Goal: Task Accomplishment & Management: Use online tool/utility

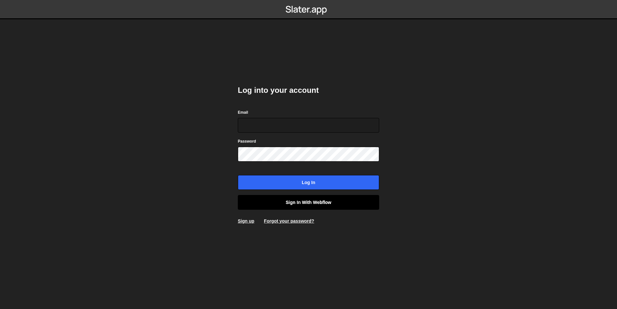
click at [314, 205] on link "Sign in with Webflow" at bounding box center [308, 202] width 141 height 15
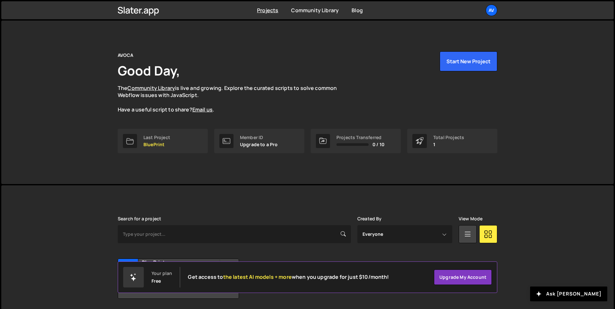
scroll to position [22, 0]
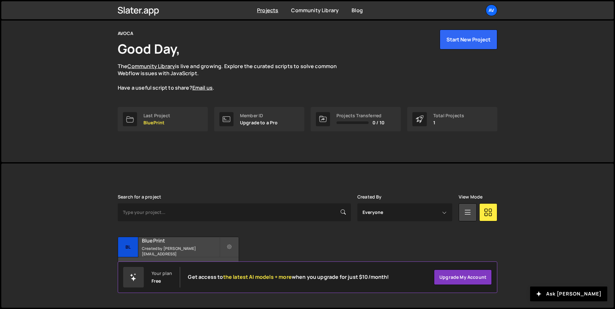
click at [164, 251] on small "Created by [PERSON_NAME][EMAIL_ADDRESS]" at bounding box center [180, 251] width 77 height 11
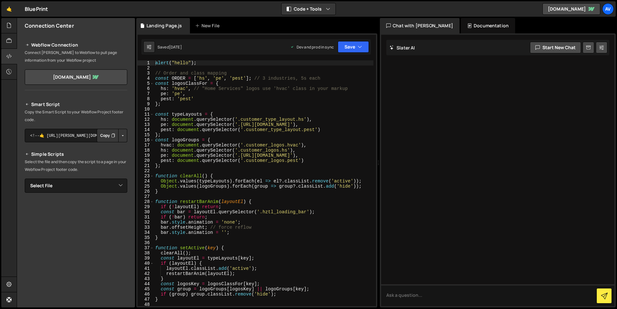
type textarea "};"
click at [258, 164] on div "alert ( "hello" ) ; // Order and class mapping const ORDER = [ 'hs' , 'pe' , 'p…" at bounding box center [264, 188] width 220 height 256
click at [311, 8] on button "Code + Tools" at bounding box center [309, 9] width 54 height 12
click at [305, 24] on button "Code Only" at bounding box center [309, 23] width 54 height 12
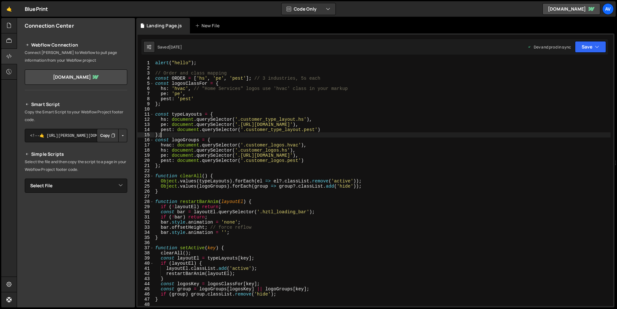
click at [420, 137] on div "alert ( "hello" ) ; // Order and class mapping const ORDER = [ 'hs' , 'pe' , 'p…" at bounding box center [382, 188] width 457 height 256
click at [118, 189] on select "Select File Landing Page.js" at bounding box center [76, 186] width 103 height 14
select select "45346"
click at [25, 179] on select "Select File Landing Page.js" at bounding box center [76, 186] width 103 height 14
click at [106, 206] on button "Copy" at bounding box center [108, 208] width 22 height 14
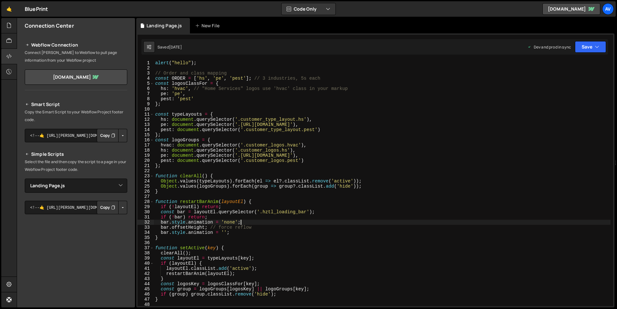
click at [383, 222] on div "alert ( "hello" ) ; // Order and class mapping const ORDER = [ 'hs' , 'pe' , 'p…" at bounding box center [382, 188] width 457 height 256
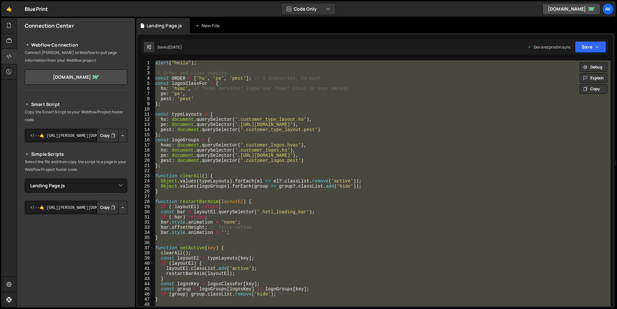
paste textarea "</script>"
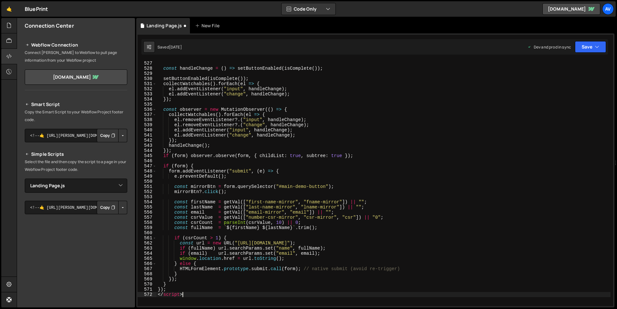
scroll to position [2818, 0]
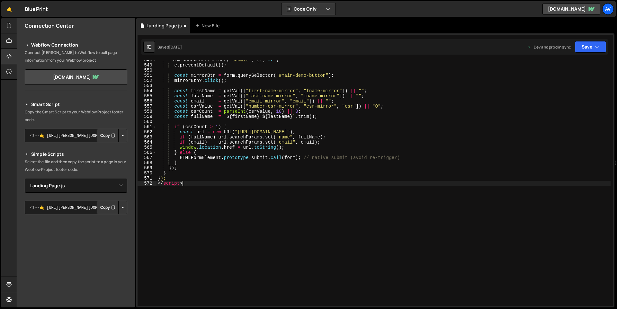
click at [379, 214] on div "form . addEventListener ( "submit" , ( e ) => { e . preventDefault ( ) ; const …" at bounding box center [384, 186] width 454 height 256
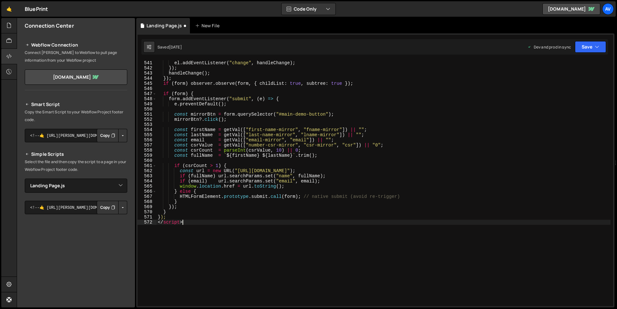
scroll to position [2694, 0]
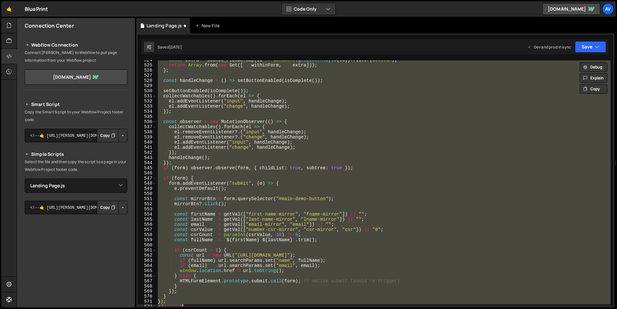
click at [388, 228] on div "const extra = SOURCE_FIELDS . map ( id => document . getElementById ( id )) . f…" at bounding box center [384, 186] width 454 height 256
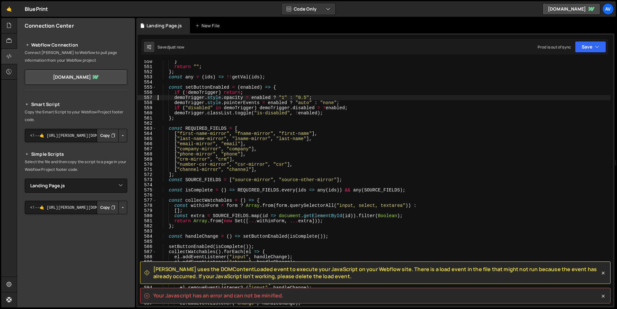
scroll to position [2841, 0]
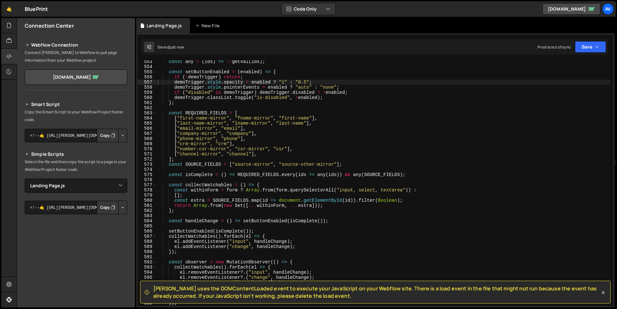
click at [335, 296] on span "Slater uses the DOMContentLoaded event to execute your JavaScript on your Webfl…" at bounding box center [376, 292] width 447 height 14
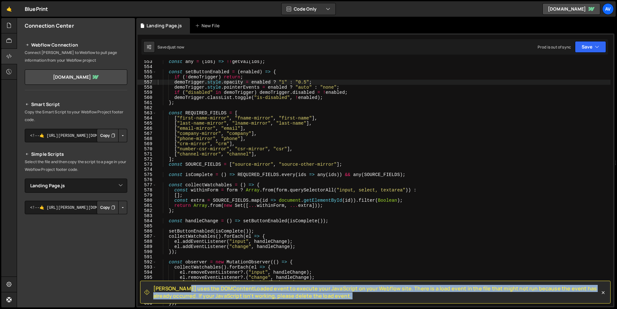
drag, startPoint x: 335, startPoint y: 296, endPoint x: 151, endPoint y: 286, distance: 183.9
click at [151, 286] on div "Slater uses the DOMContentLoaded event to execute your JavaScript on your Webfl…" at bounding box center [372, 292] width 456 height 14
copy div "Slater uses the DOMContentLoaded event to execute your JavaScript on your Webfl…"
click at [336, 295] on span "Slater uses the DOMContentLoaded event to execute your JavaScript on your Webfl…" at bounding box center [376, 292] width 447 height 14
drag, startPoint x: 336, startPoint y: 295, endPoint x: 152, endPoint y: 289, distance: 184.0
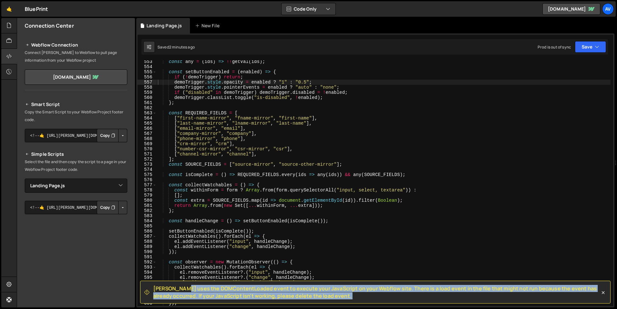
click at [152, 289] on div "Slater uses the DOMContentLoaded event to execute your JavaScript on your Webfl…" at bounding box center [372, 292] width 456 height 14
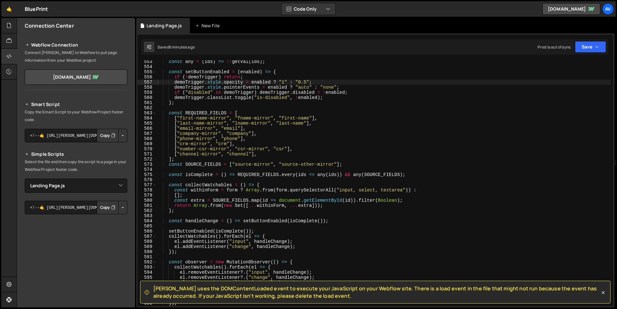
click at [450, 159] on div "const any = ( ids ) => !! getVal ( ids ) ; const setButtonEnabled = ( enabled )…" at bounding box center [384, 187] width 454 height 256
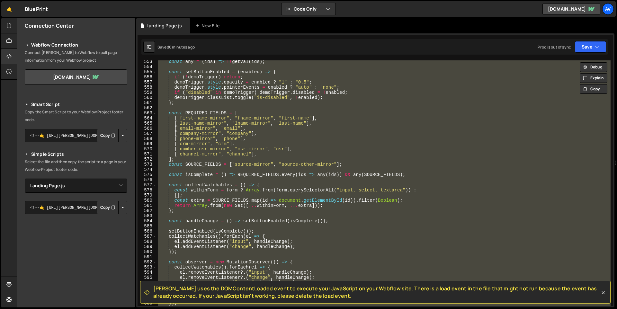
paste textarea "})();"
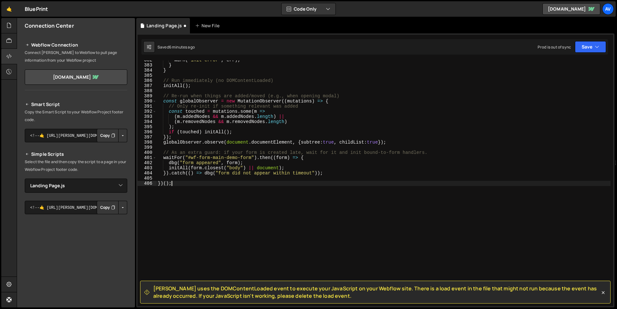
scroll to position [1964, 0]
click at [427, 202] on div "warn ( "init error" , err ) ; } } // Run immediately (no DOMContentLoaded) init…" at bounding box center [384, 186] width 454 height 256
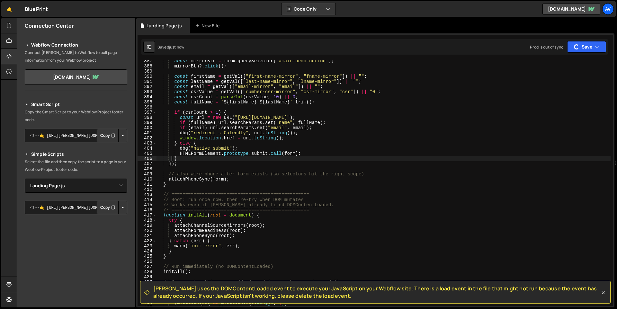
scroll to position [2076, 0]
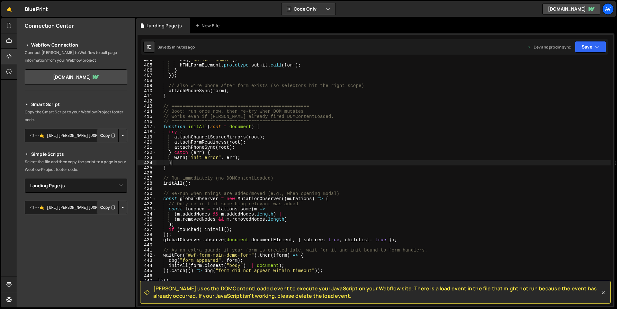
click at [287, 162] on div "dbg ( "native submit" ) ; HTMLFormElement . prototype . submit . call ( form ) …" at bounding box center [384, 186] width 454 height 256
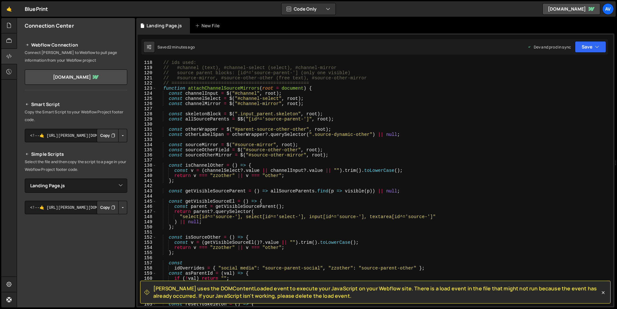
scroll to position [580, 0]
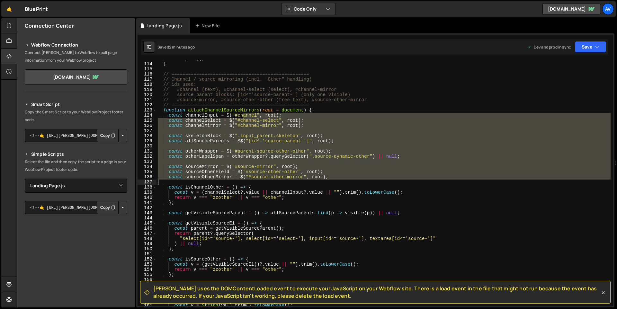
drag, startPoint x: 244, startPoint y: 118, endPoint x: 290, endPoint y: 180, distance: 77.4
click at [290, 181] on div "else split ( ) ; } // ================================================== // Cha…" at bounding box center [384, 184] width 454 height 256
type textarea "const sourceOtherMirror = $("#source-other-mirror", root);"
click at [290, 180] on div "else split ( ) ; } // ================================================== // Cha…" at bounding box center [384, 183] width 454 height 246
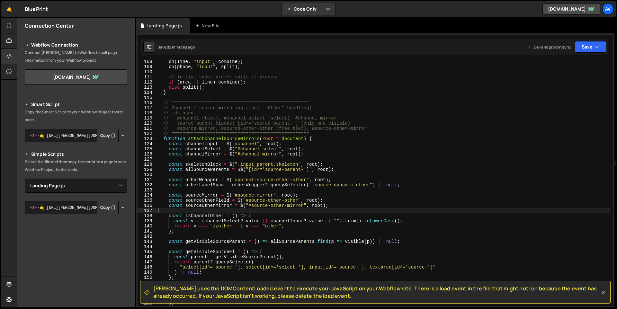
scroll to position [455, 0]
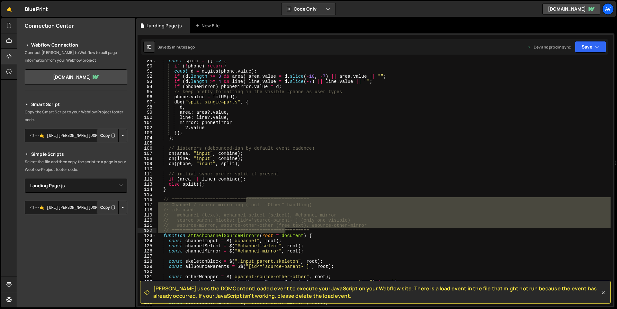
drag, startPoint x: 246, startPoint y: 200, endPoint x: 286, endPoint y: 228, distance: 48.2
click at [286, 228] on div "const split = ( ) => { if ( ! phone ) return ; const d = digits ( phone . value…" at bounding box center [384, 187] width 454 height 256
click at [286, 228] on div "const split = ( ) => { if ( ! phone ) return ; const d = digits ( phone . value…" at bounding box center [384, 183] width 454 height 246
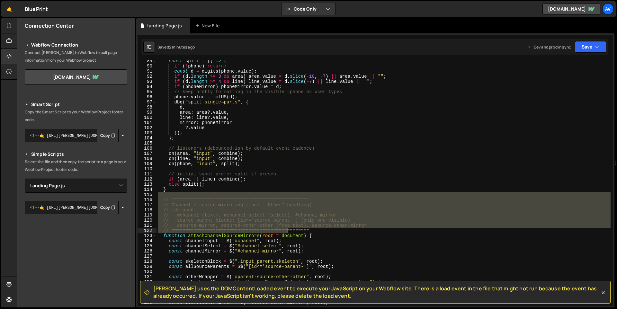
drag, startPoint x: 252, startPoint y: 195, endPoint x: 287, endPoint y: 232, distance: 51.0
click at [287, 232] on div "const split = ( ) => { if ( ! phone ) return ; const d = digits ( phone . value…" at bounding box center [384, 187] width 454 height 256
click at [287, 232] on div "const split = ( ) => { if ( ! phone ) return ; const d = digits ( phone . value…" at bounding box center [384, 183] width 454 height 246
type textarea "// =================================================="
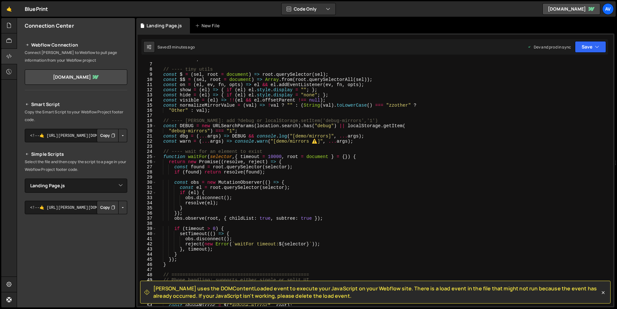
scroll to position [30, 0]
click at [281, 116] on div ""use strict" ; // ---- tiny utils const $ = ( sel , root = document ) => root .…" at bounding box center [384, 185] width 454 height 256
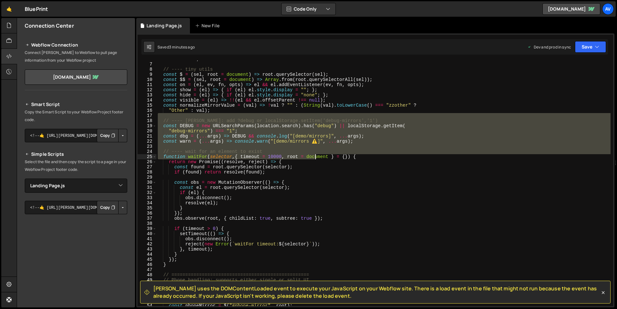
drag, startPoint x: 281, startPoint y: 116, endPoint x: 326, endPoint y: 180, distance: 78.2
click at [326, 180] on div ""use strict" ; // ---- tiny utils const $ = ( sel , root = document ) => root .…" at bounding box center [384, 185] width 454 height 256
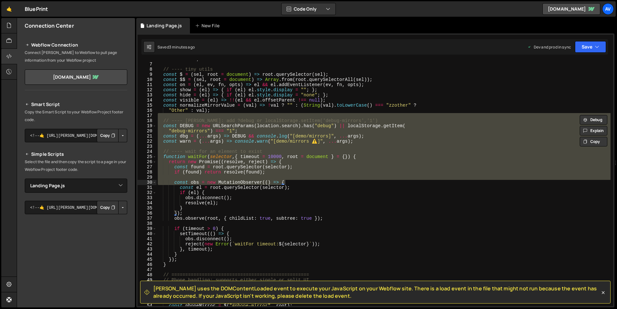
click at [327, 182] on div ""use strict" ; // ---- tiny utils const $ = ( sel , root = document ) => root .…" at bounding box center [384, 183] width 454 height 246
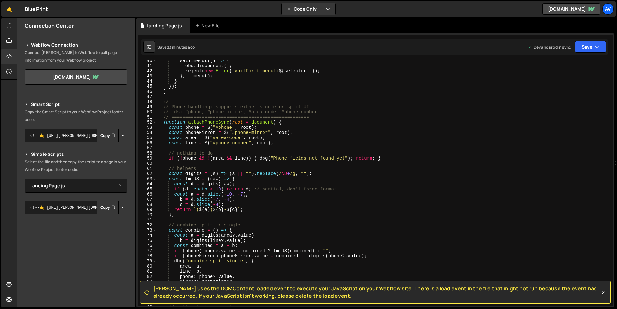
scroll to position [204, 0]
drag, startPoint x: 327, startPoint y: 182, endPoint x: 253, endPoint y: 130, distance: 90.7
click at [253, 130] on div "setTimeout (( ) => { obs . disconnect ( ) ; reject ( new Error ( ` waitFor time…" at bounding box center [384, 185] width 454 height 256
drag, startPoint x: 253, startPoint y: 130, endPoint x: 260, endPoint y: 156, distance: 27.1
click at [260, 156] on div "setTimeout (( ) => { obs . disconnect ( ) ; reject ( new Error ( ` waitFor time…" at bounding box center [384, 185] width 454 height 256
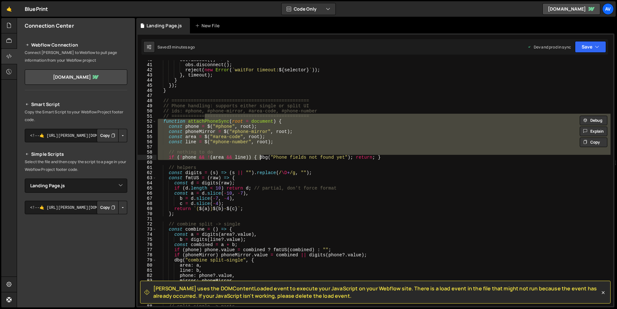
click at [260, 155] on div "setTimeout (( ) => { obs . disconnect ( ) ; reject ( new Error ( ` waitFor time…" at bounding box center [384, 183] width 454 height 246
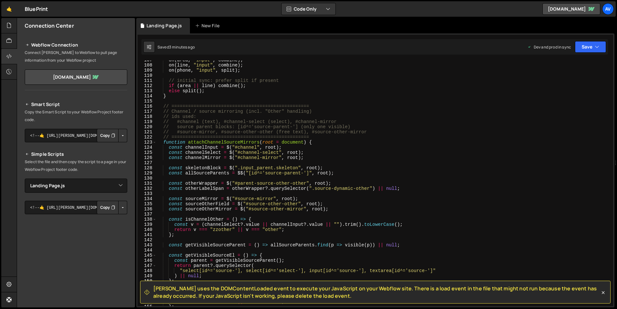
scroll to position [549, 0]
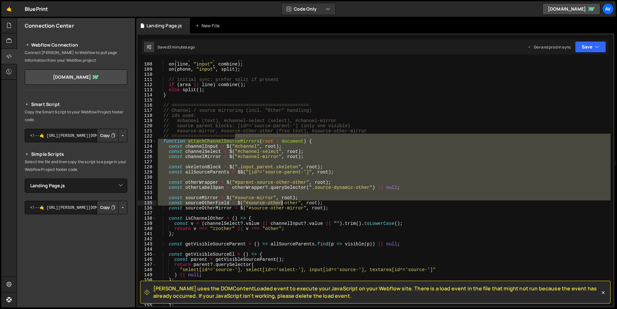
drag, startPoint x: 260, startPoint y: 156, endPoint x: 290, endPoint y: 227, distance: 77.1
click at [290, 227] on div "on ( area , "input" , combine ) ; on ( line , "input" , combine ) ; on ( phone …" at bounding box center [384, 185] width 454 height 256
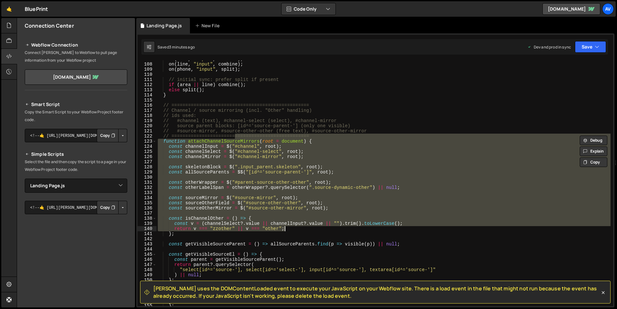
click at [290, 227] on div "on ( area , "input" , combine ) ; on ( line , "input" , combine ) ; on ( phone …" at bounding box center [384, 183] width 454 height 246
type textarea "return v === "zzother" || v === "other";"
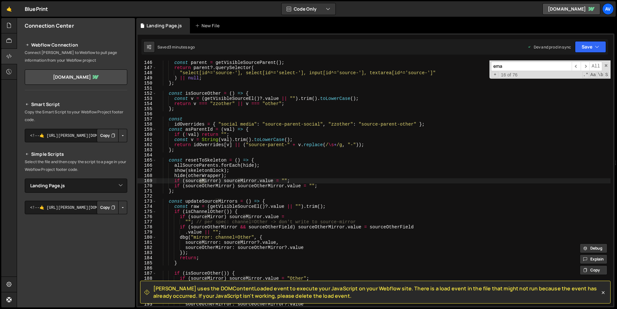
scroll to position [1632, 0]
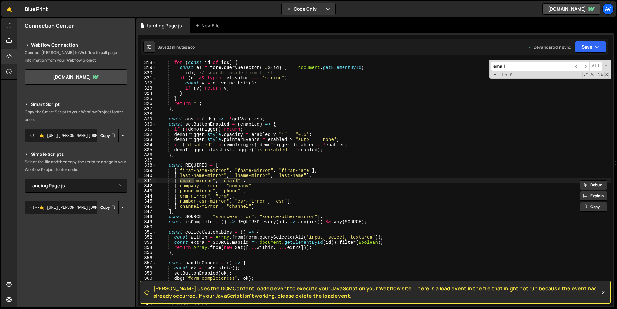
type input "email"
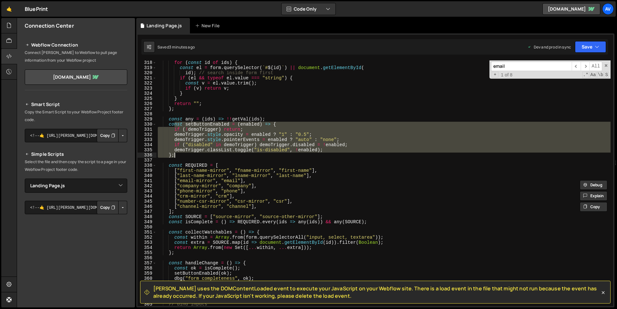
drag, startPoint x: 290, startPoint y: 227, endPoint x: 233, endPoint y: 155, distance: 91.4
click at [233, 155] on div "for ( const id of ids ) { const el = form . querySelector ( ` # ${ id } ` ) || …" at bounding box center [384, 188] width 454 height 256
type textarea "demoTrigger.classList.toggle("is-disabled", !enabled); };"
drag, startPoint x: 233, startPoint y: 155, endPoint x: 231, endPoint y: 159, distance: 4.5
click at [231, 159] on div "for ( const id of ids ) { const el = form . querySelector ( ` # ${ id } ` ) || …" at bounding box center [384, 188] width 454 height 256
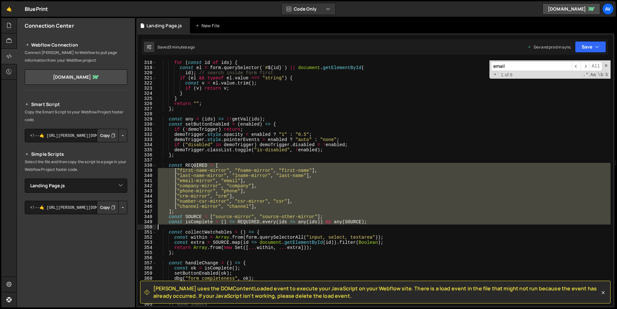
drag, startPoint x: 231, startPoint y: 159, endPoint x: 250, endPoint y: 228, distance: 71.2
click at [250, 228] on div "for ( const id of ids ) { const el = form . querySelector ( ` # ${ id } ` ) || …" at bounding box center [384, 188] width 454 height 256
type textarea "const isComplete = () => REQUIRED.every(ids => any(ids)) && any(SOURCE);"
click at [250, 228] on div "for ( const id of ids ) { const el = form . querySelector ( ` # ${ id } ` ) || …" at bounding box center [384, 183] width 454 height 246
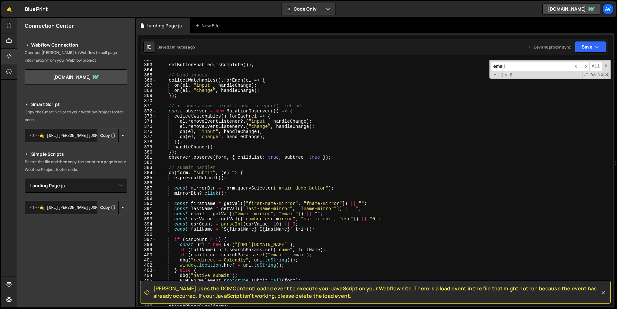
scroll to position [1861, 0]
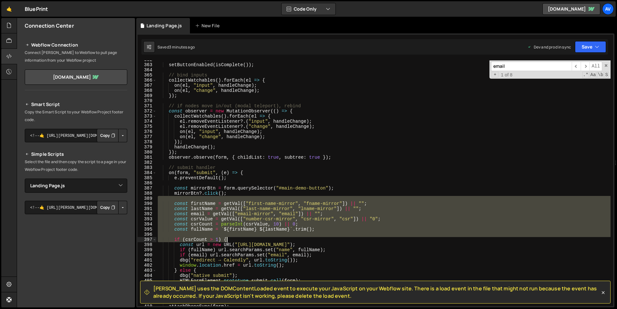
drag, startPoint x: 250, startPoint y: 228, endPoint x: 268, endPoint y: 240, distance: 21.8
click at [268, 240] on div "setButtonEnabled ( isComplete ( )) ; // bind inputs collectWatchables ( ) . for…" at bounding box center [384, 185] width 454 height 256
click at [268, 240] on div "setButtonEnabled ( isComplete ( )) ; // bind inputs collectWatchables ( ) . for…" at bounding box center [384, 183] width 454 height 246
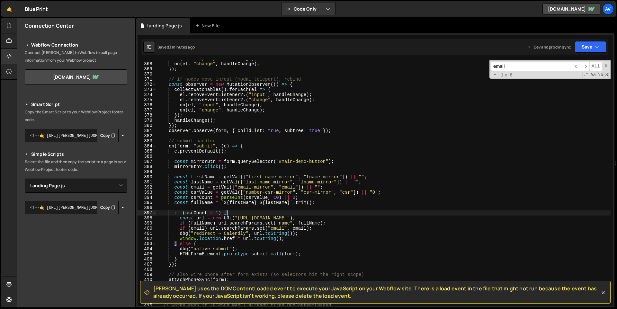
scroll to position [1894, 0]
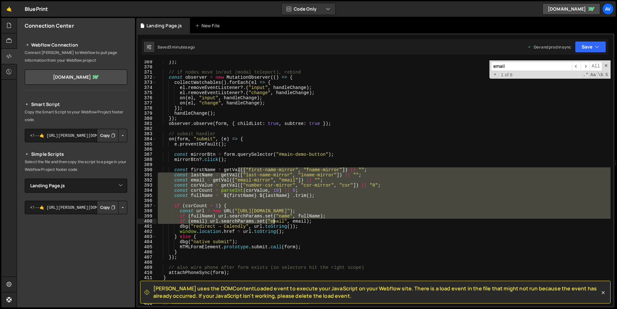
drag, startPoint x: 268, startPoint y: 240, endPoint x: 276, endPoint y: 230, distance: 13.3
click at [276, 230] on div "}) ; // if nodes move in/out (modal teleport), rebind const observer = new Muta…" at bounding box center [384, 187] width 454 height 256
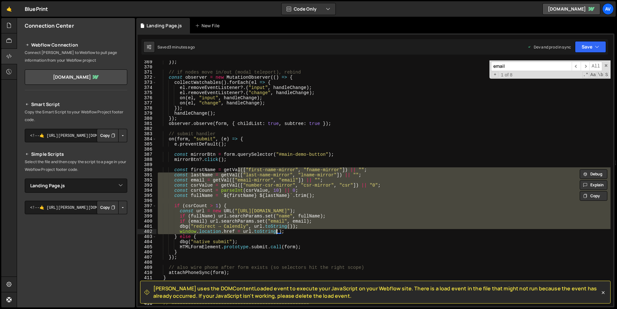
click at [276, 232] on div "}) ; // if nodes move in/out (modal teleport), rebind const observer = new Muta…" at bounding box center [384, 183] width 454 height 246
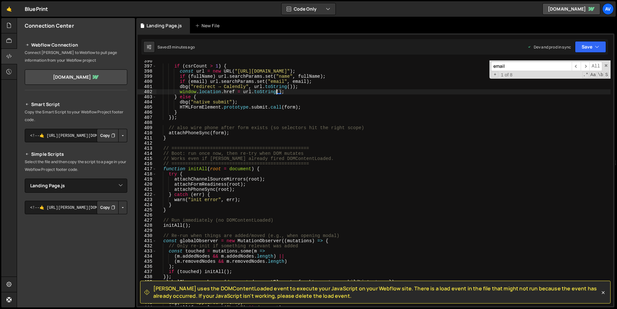
scroll to position [2127, 0]
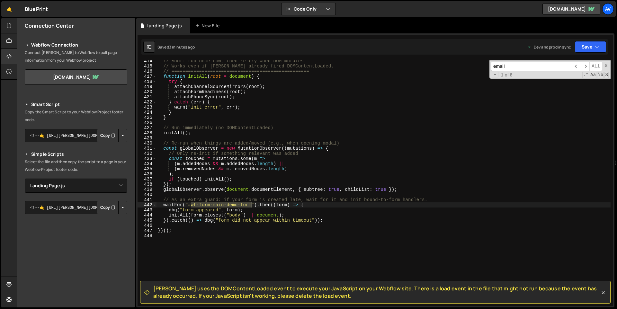
drag, startPoint x: 276, startPoint y: 232, endPoint x: 252, endPoint y: 203, distance: 37.3
click at [252, 203] on div "// Boot: run once now, then re-try when DOM mutates // Works even if Slater alr…" at bounding box center [384, 187] width 454 height 256
paste textarea "})();"
click at [244, 232] on div "// Boot: run once now, then re-try when DOM mutates // Works even if Slater alr…" at bounding box center [384, 187] width 454 height 256
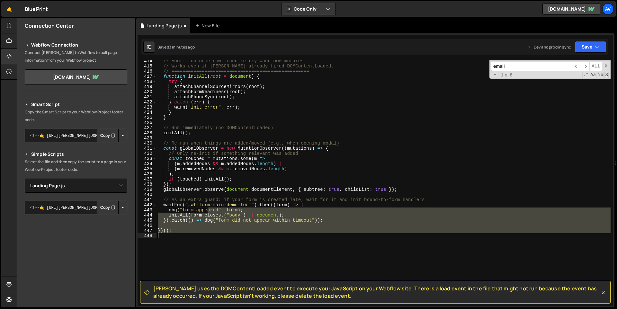
drag, startPoint x: 252, startPoint y: 203, endPoint x: 235, endPoint y: 233, distance: 34.8
click at [235, 233] on div "// Boot: run once now, then re-try when DOM mutates // Works even if Slater alr…" at bounding box center [384, 187] width 454 height 256
click at [235, 233] on div "// Boot: run once now, then re-try when DOM mutates // Works even if Slater alr…" at bounding box center [384, 183] width 454 height 246
type textarea "})();"
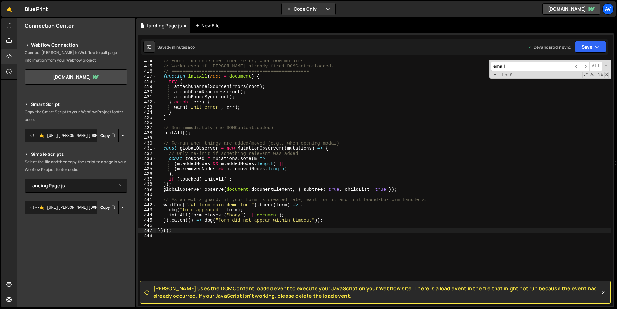
click at [202, 25] on div "New File" at bounding box center [208, 26] width 27 height 6
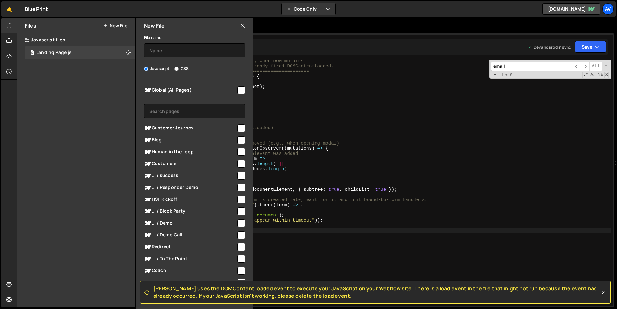
click at [120, 27] on button "New File" at bounding box center [115, 25] width 24 height 5
click at [169, 53] on input "text" at bounding box center [194, 50] width 101 height 14
click at [175, 68] on input "CSS" at bounding box center [177, 69] width 4 height 4
radio input "true"
click at [172, 52] on input "text" at bounding box center [194, 50] width 101 height 14
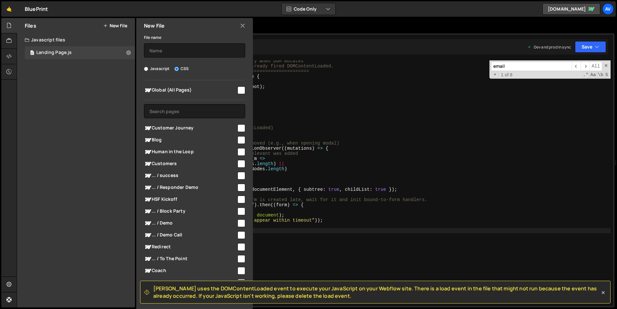
click at [242, 26] on icon at bounding box center [242, 25] width 5 height 7
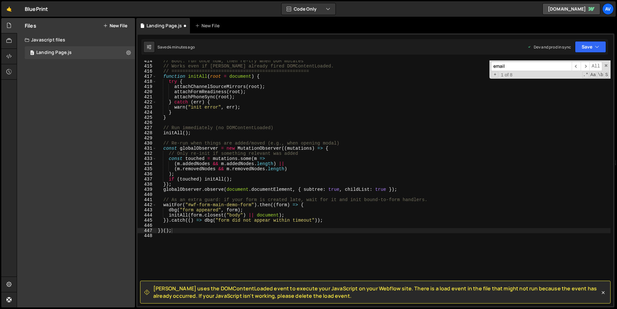
type textarea "attachPhoneSync(root);"
click at [263, 95] on div "// Boot: run once now, then re-try when DOM mutates // Works even if Slater alr…" at bounding box center [384, 187] width 454 height 256
paste input "CardToModa"
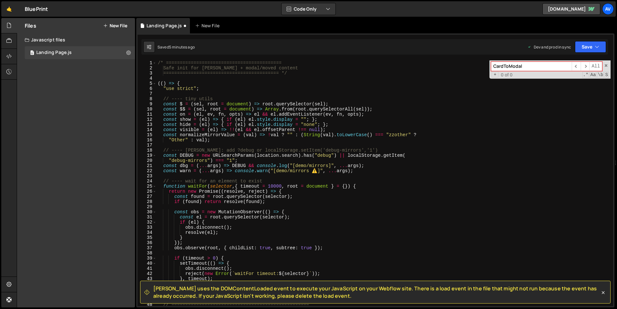
scroll to position [0, 0]
click at [523, 68] on input "CardToModal" at bounding box center [531, 66] width 81 height 9
paste input "$ = (s, r=document) => r.querySelector(s);"
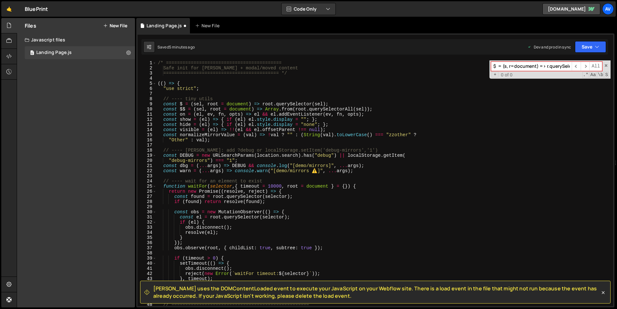
scroll to position [0, 17]
type input "$ = (s, r=document) => r.querySelector(s);"
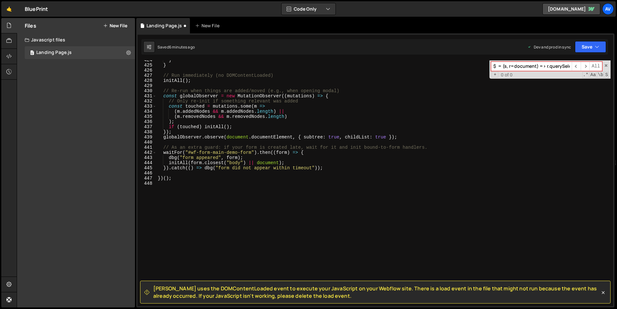
scroll to position [2180, 0]
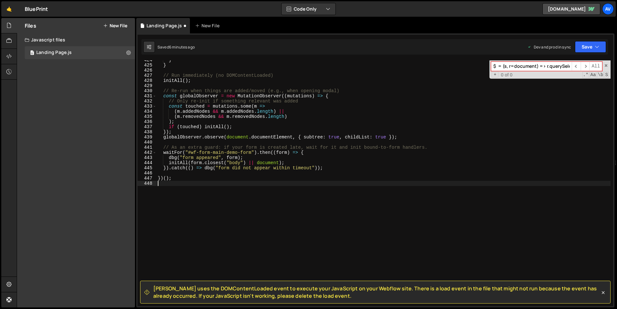
click at [307, 211] on div "} } // Run immediately (no DOMContentLoaded) initAll ( ) ; // Re-run when thing…" at bounding box center [384, 186] width 454 height 256
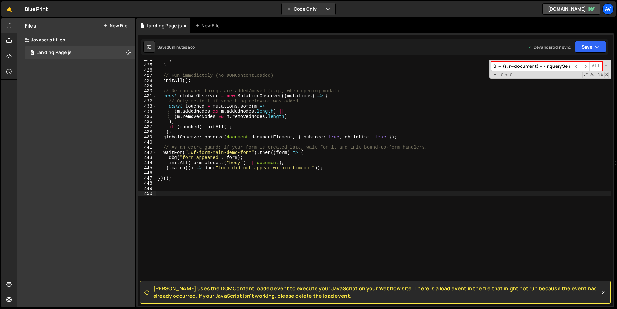
paste textarea "})();"
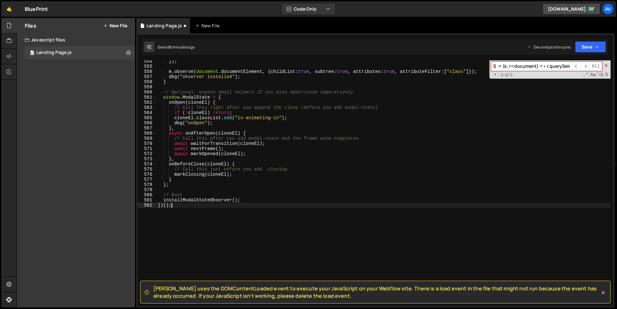
scroll to position [2847, 0]
click at [338, 298] on span "Slater uses the DOMContentLoaded event to execute your JavaScript on your Webfl…" at bounding box center [376, 292] width 447 height 14
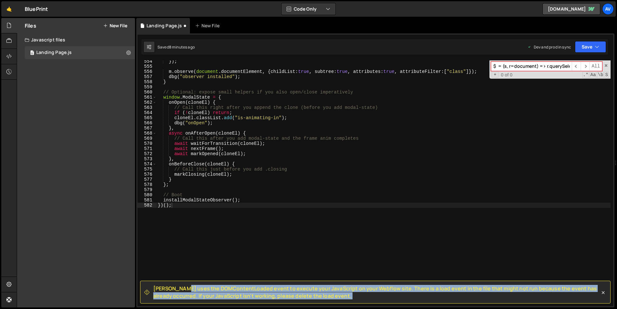
drag, startPoint x: 338, startPoint y: 298, endPoint x: 155, endPoint y: 287, distance: 182.7
click at [155, 287] on span "Slater uses the DOMContentLoaded event to execute your JavaScript on your Webfl…" at bounding box center [376, 292] width 447 height 14
copy div "Slater uses the DOMContentLoaded event to execute your JavaScript on your Webfl…"
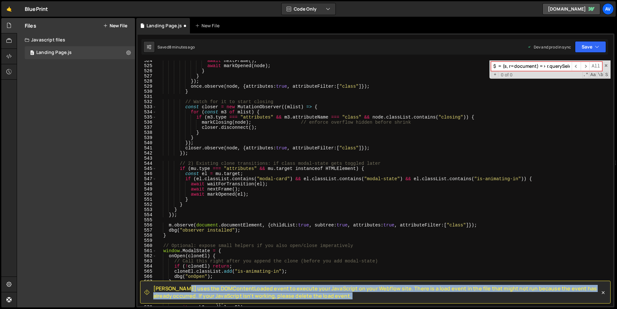
scroll to position [2692, 0]
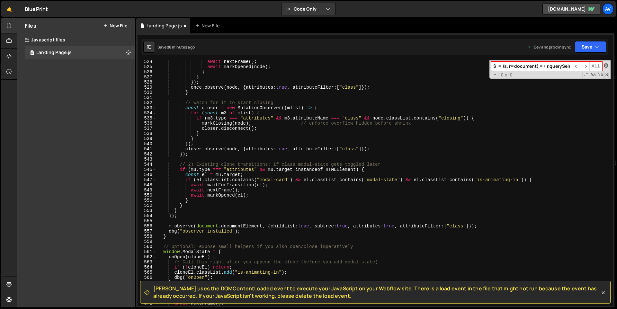
click at [607, 67] on span at bounding box center [606, 65] width 5 height 5
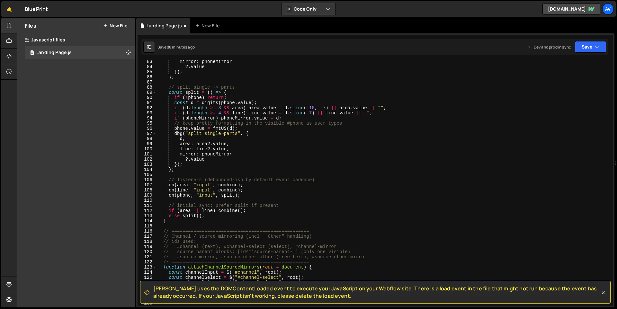
scroll to position [480, 0]
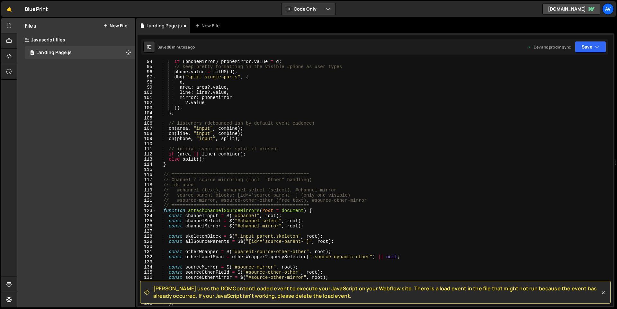
click at [284, 175] on div "if ( phoneMirror ) phoneMirror . value = d ; // keep pretty formatting in the v…" at bounding box center [384, 187] width 454 height 256
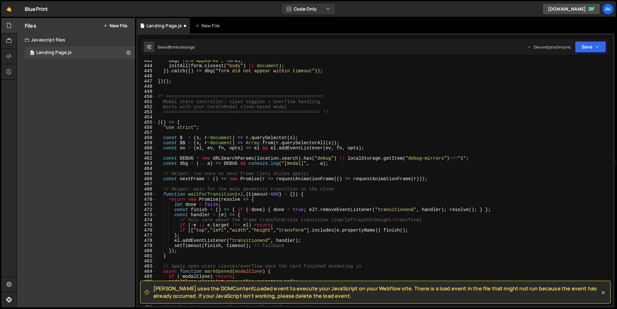
scroll to position [2183, 0]
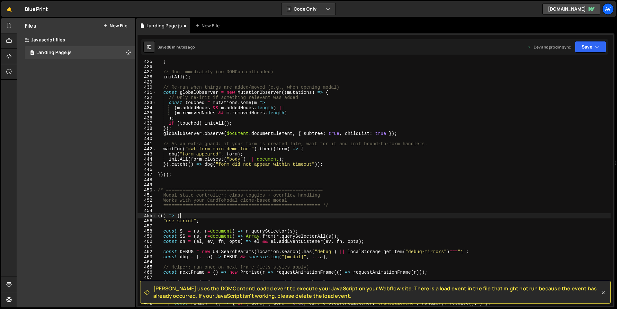
click at [200, 215] on div "} // Run immediately (no DOMContentLoaded) initAll ( ) ; // Re-run when things …" at bounding box center [384, 187] width 454 height 256
type textarea "installModalStateObserver(); })();"
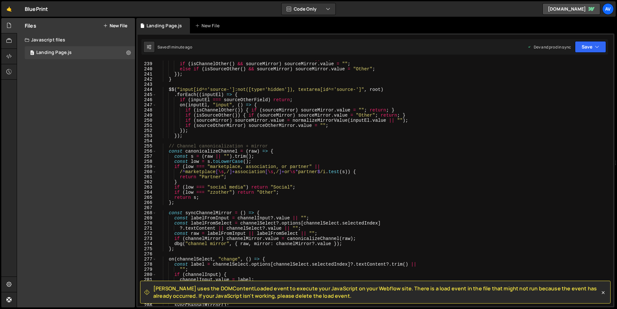
scroll to position [1224, 0]
click at [605, 295] on icon at bounding box center [603, 293] width 6 height 6
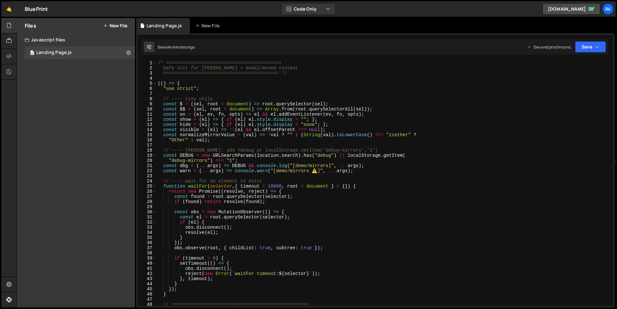
scroll to position [0, 0]
click at [541, 257] on div "/* ========================================== Safe init for Slater + modal/move…" at bounding box center [384, 188] width 454 height 256
type textarea "========================================================= */"
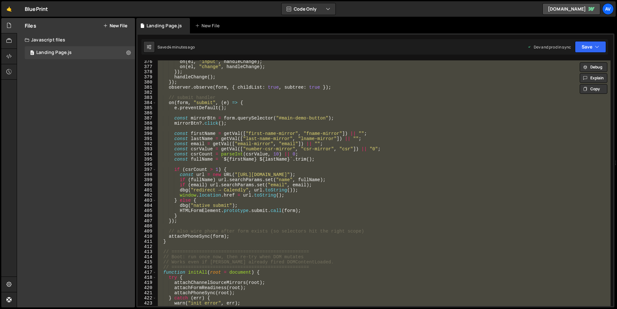
scroll to position [2205, 0]
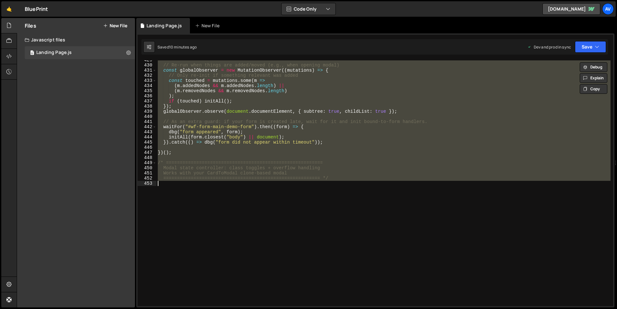
click at [394, 192] on div "// Re-run when things are added/moved (e.g., when opening modal) const globalOb…" at bounding box center [384, 183] width 454 height 246
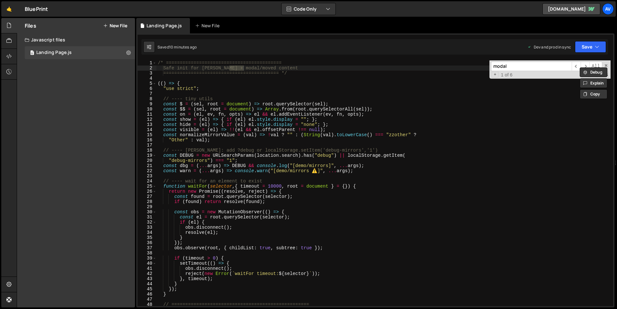
scroll to position [1786, 0]
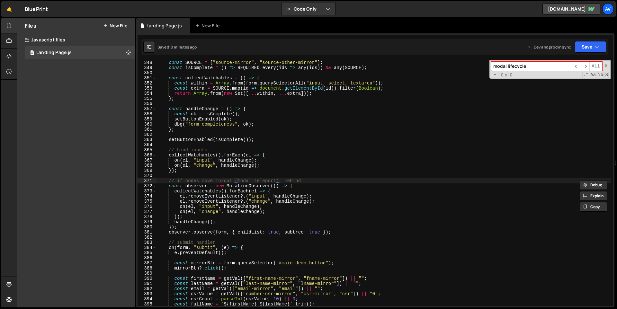
type input "modal lifecycle"
click at [391, 232] on div "const SOURCE = [ "source-mirror" , "source-other-mirror" ] ; const isComplete =…" at bounding box center [384, 188] width 454 height 256
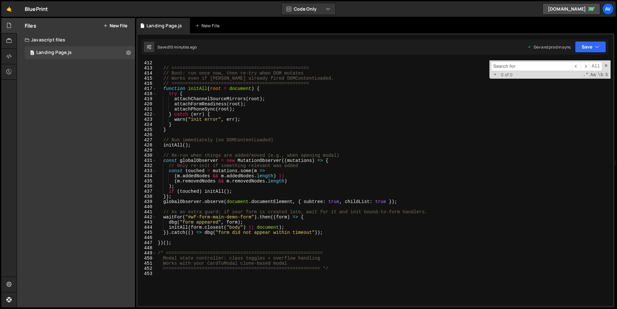
scroll to position [2116, 0]
click at [347, 268] on div "// ================================================== // Boot: run once now, th…" at bounding box center [384, 187] width 454 height 256
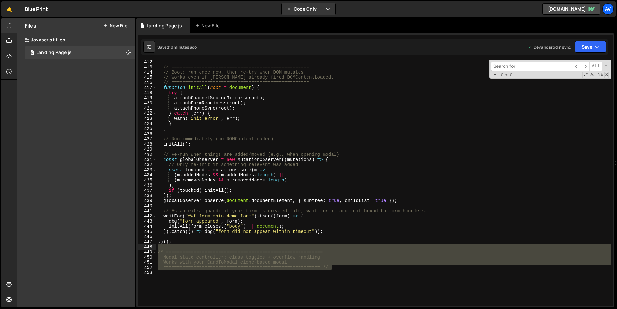
drag, startPoint x: 347, startPoint y: 268, endPoint x: 132, endPoint y: 249, distance: 215.6
click at [132, 249] on div "Files New File Javascript files 0 Landing Page.js 0 CSS files Copy share link E…" at bounding box center [317, 163] width 601 height 290
type textarea "/* ========================================================="
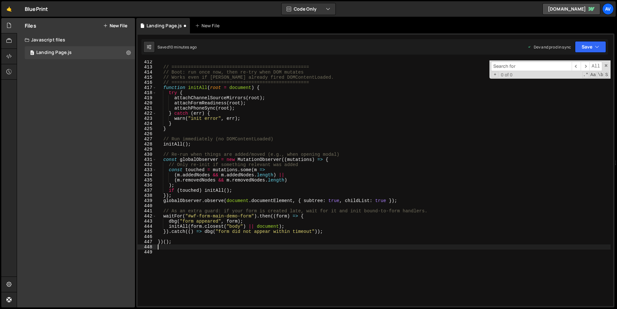
type textarea "})();"
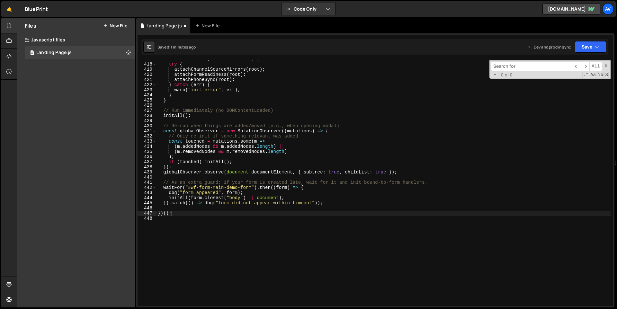
scroll to position [2147, 0]
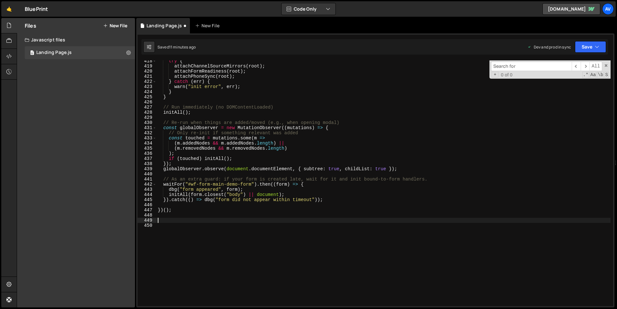
paste textarea "})();"
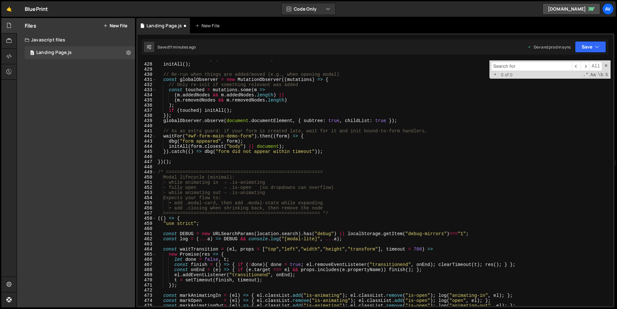
scroll to position [2589, 0]
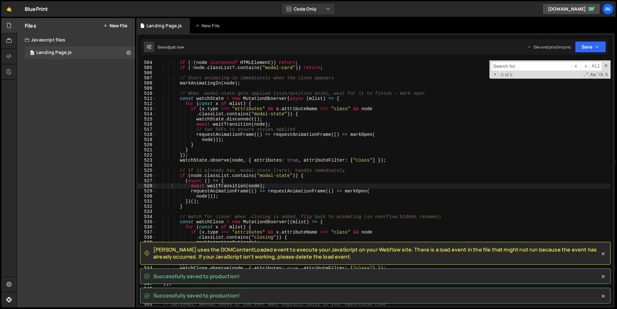
click at [165, 290] on div "Slater uses the DOMContentLoaded event to execute your JavaScript on your Webfl…" at bounding box center [375, 273] width 471 height 62
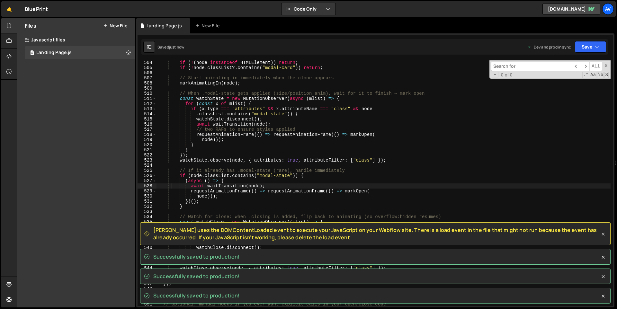
click at [604, 233] on icon at bounding box center [603, 234] width 3 height 3
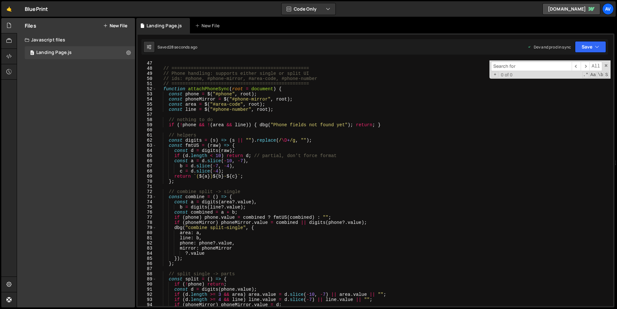
scroll to position [0, 0]
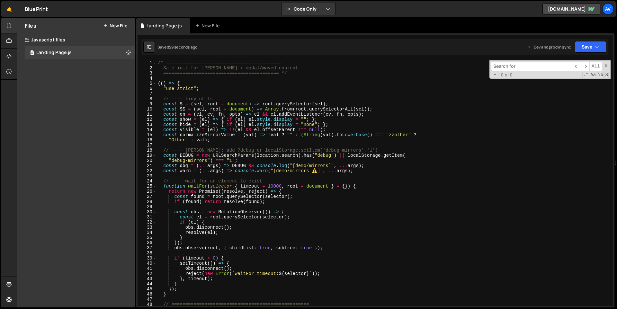
click at [332, 232] on div "/* ========================================== Safe init for Slater + modal/move…" at bounding box center [384, 188] width 454 height 256
type textarea "})();"
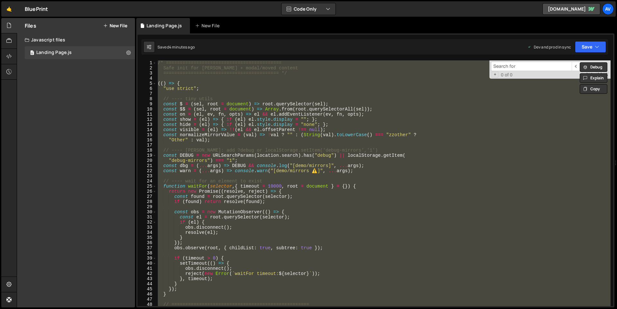
click at [317, 176] on div "/* ========================================== Safe init for Slater + modal/move…" at bounding box center [384, 188] width 454 height 256
paste textarea
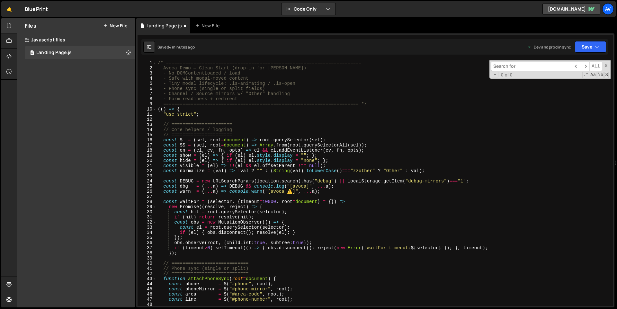
type textarea "if (x.type === "attributes" && x.attributeName === "class" && node"
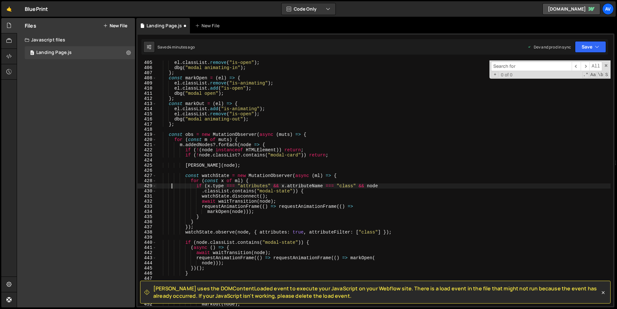
scroll to position [2079, 0]
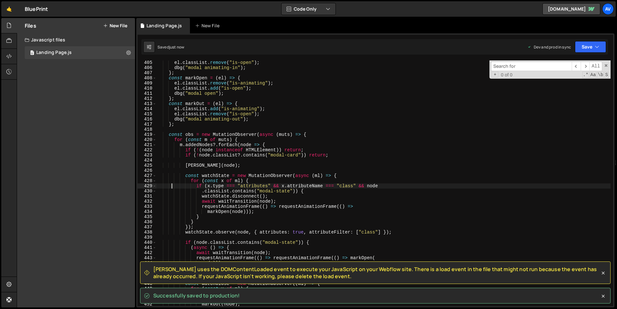
click at [333, 279] on div "el . classList . remove ( "is-open" ) ; dbg ( "modal animating-in" ) ; } ; cons…" at bounding box center [384, 188] width 454 height 256
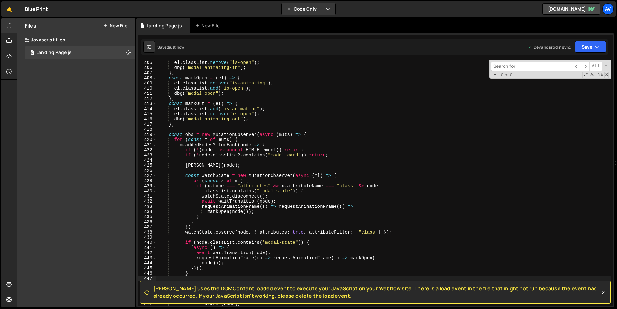
drag, startPoint x: 336, startPoint y: 296, endPoint x: 159, endPoint y: 285, distance: 177.6
click at [159, 285] on span "Slater uses the DOMContentLoaded event to execute your JavaScript on your Webfl…" at bounding box center [376, 292] width 447 height 14
copy span "Slater uses the DOMContentLoaded event to execute your JavaScript on your Webfl…"
type textarea "const obs = new MutationObserver(async (muts) => {"
click at [336, 136] on div "el . classList . remove ( "is-open" ) ; dbg ( "modal animating-in" ) ; } ; cons…" at bounding box center [384, 188] width 454 height 256
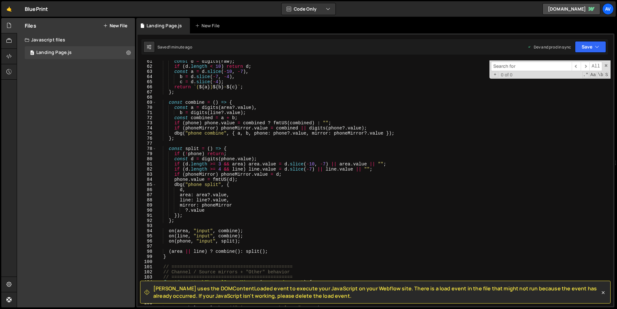
scroll to position [0, 0]
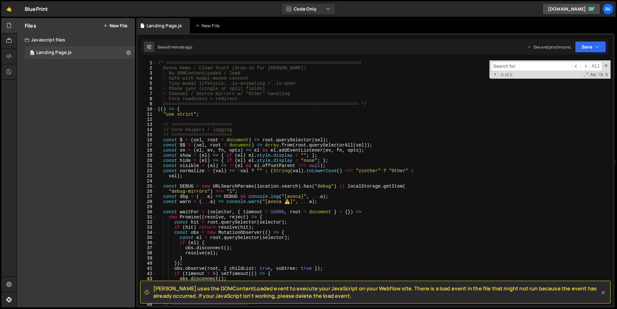
click at [605, 292] on icon at bounding box center [603, 293] width 6 height 6
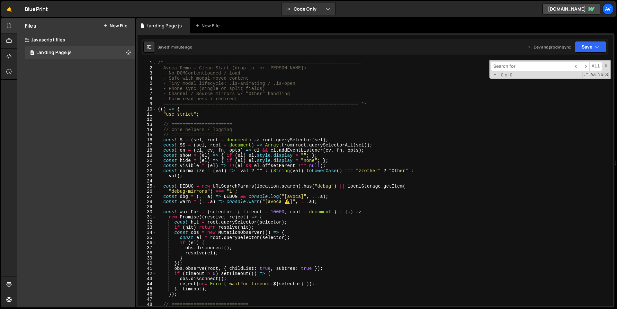
click at [606, 68] on div "​ ​ All Replace All + 0 of 0 .* Aa \b S" at bounding box center [550, 69] width 121 height 18
click at [606, 66] on span at bounding box center [606, 65] width 5 height 5
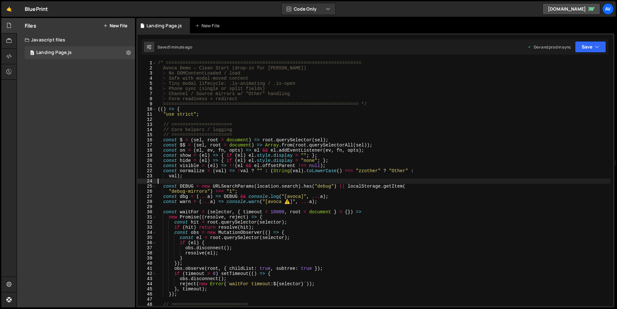
click at [400, 183] on div "/* ======================================================================= Avoc…" at bounding box center [384, 188] width 454 height 256
drag, startPoint x: 214, startPoint y: 76, endPoint x: 273, endPoint y: 114, distance: 70.7
click at [273, 114] on div "/* ======================================================================= Avoc…" at bounding box center [384, 188] width 454 height 256
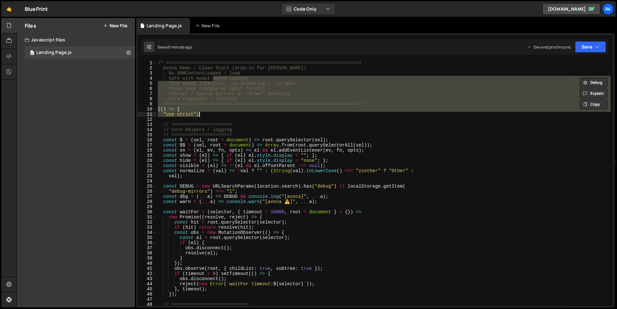
click at [273, 114] on div "/* ======================================================================= Avoc…" at bounding box center [384, 183] width 454 height 246
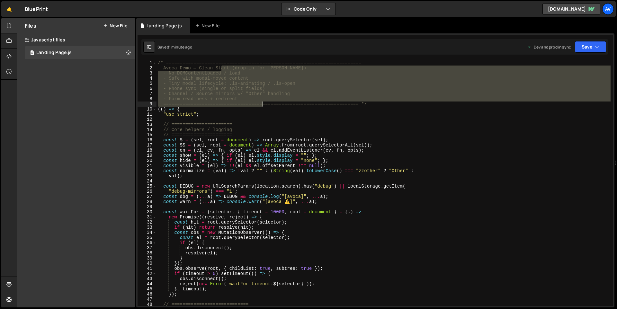
drag, startPoint x: 221, startPoint y: 67, endPoint x: 266, endPoint y: 109, distance: 61.7
click at [266, 110] on div "/* ======================================================================= Avoc…" at bounding box center [384, 188] width 454 height 256
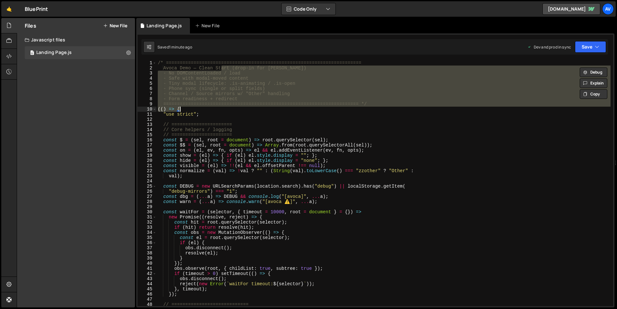
click at [266, 109] on div "/* ======================================================================= Avoc…" at bounding box center [384, 183] width 454 height 246
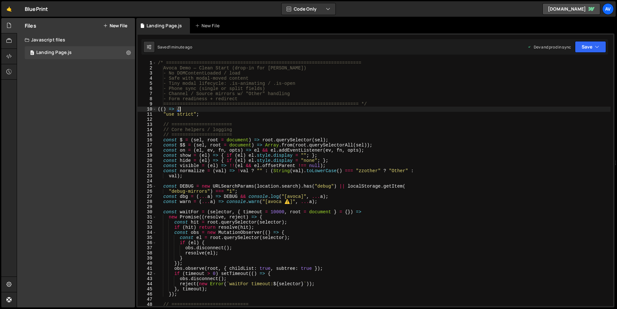
click at [404, 112] on div "/* ======================================================================= Avoc…" at bounding box center [384, 188] width 454 height 256
click at [387, 105] on div "/* ======================================================================= Avoc…" at bounding box center [384, 188] width 454 height 256
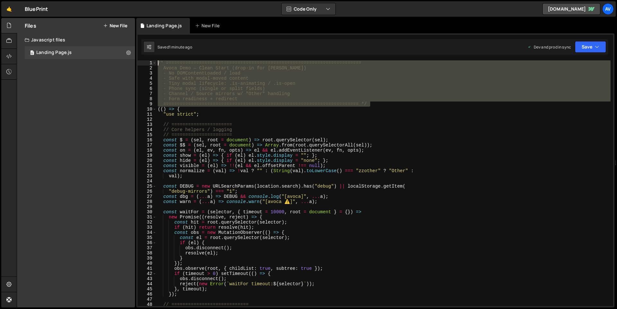
drag, startPoint x: 387, startPoint y: 105, endPoint x: 136, endPoint y: 50, distance: 256.8
click at [136, 50] on div "======================================================================= */ 1 2 …" at bounding box center [375, 170] width 478 height 274
click at [497, 200] on div "/* ======================================================================= Avoc…" at bounding box center [384, 188] width 454 height 256
drag, startPoint x: 391, startPoint y: 105, endPoint x: 82, endPoint y: 31, distance: 317.9
click at [82, 31] on div "Files New File Javascript files 0 Landing Page.js 0 CSS files Copy share link E…" at bounding box center [317, 163] width 601 height 290
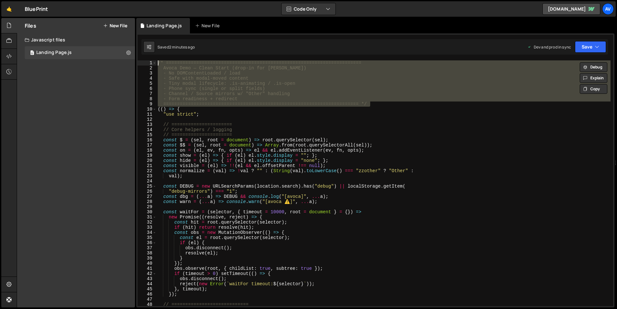
click at [307, 102] on div "/* ======================================================================= Avoc…" at bounding box center [384, 183] width 454 height 246
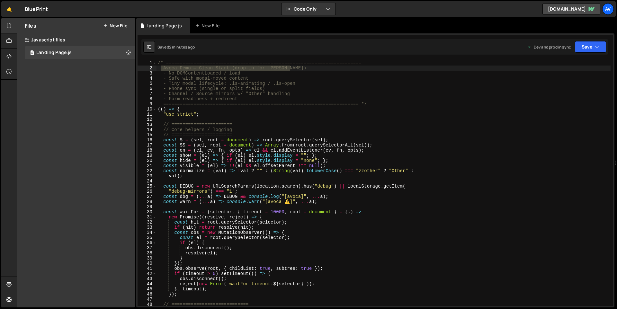
drag, startPoint x: 304, startPoint y: 68, endPoint x: 159, endPoint y: 67, distance: 144.1
click at [159, 67] on div "/* ======================================================================= Avoc…" at bounding box center [384, 188] width 454 height 256
type textarea "Avoca Demo — Clean Start (drop-in for Slater)"
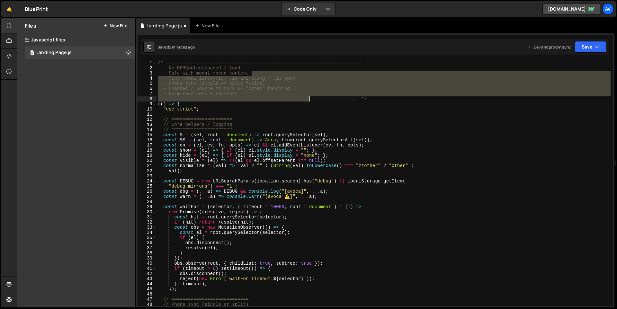
drag, startPoint x: 276, startPoint y: 77, endPoint x: 311, endPoint y: 97, distance: 39.7
click at [311, 97] on div "/* ======================================================================= - No…" at bounding box center [384, 188] width 454 height 256
click at [311, 97] on div "/* ======================================================================= - No…" at bounding box center [384, 183] width 454 height 246
type textarea "======================================================================= */"
